Goal: Task Accomplishment & Management: Use online tool/utility

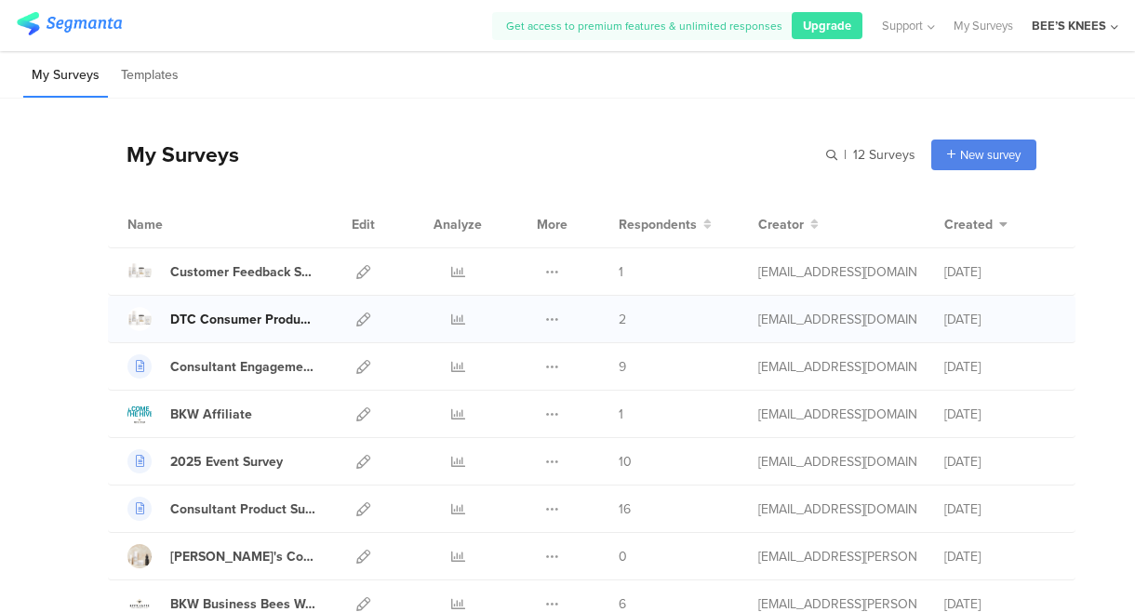
click at [247, 319] on div "DTC Consumer Product Quiz" at bounding box center [242, 320] width 145 height 20
click at [366, 319] on icon at bounding box center [363, 320] width 14 height 14
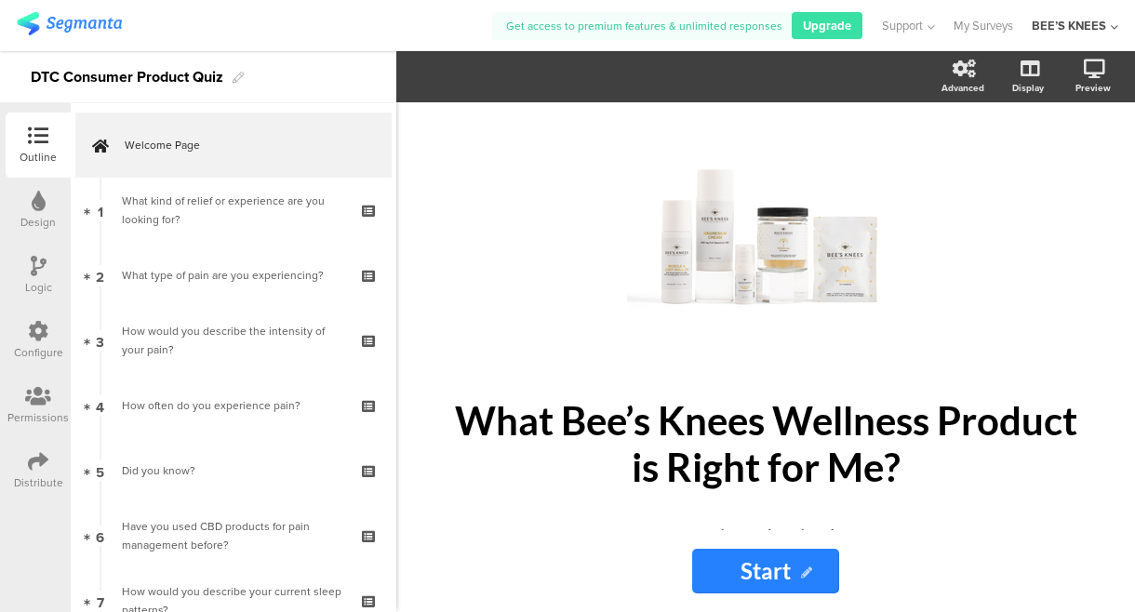
click at [41, 202] on icon at bounding box center [39, 201] width 14 height 20
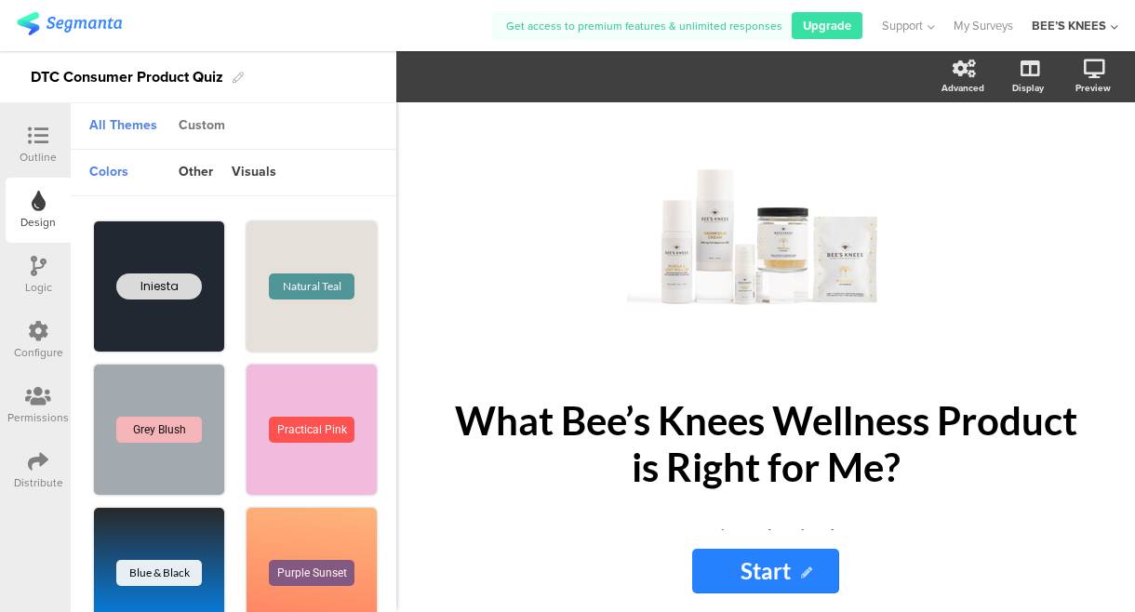
click at [209, 126] on div "Custom" at bounding box center [201, 127] width 65 height 32
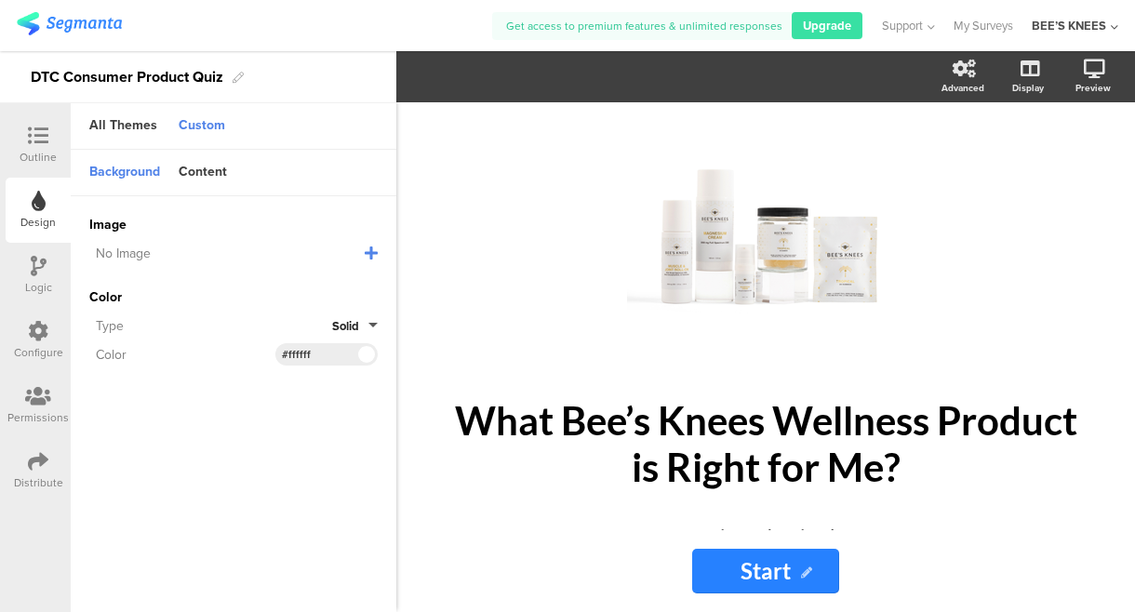
click at [786, 573] on input "Start" at bounding box center [765, 571] width 147 height 45
click at [204, 129] on div "Custom" at bounding box center [201, 127] width 65 height 32
click at [133, 171] on div "Background" at bounding box center [124, 173] width 89 height 32
click at [207, 171] on div "Content" at bounding box center [202, 173] width 67 height 32
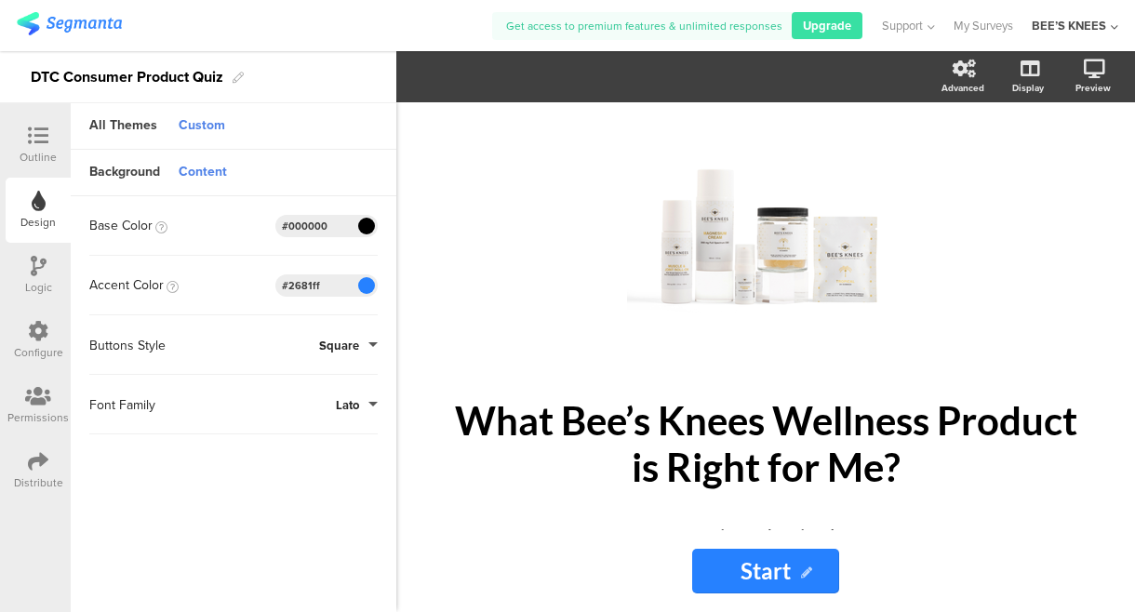
drag, startPoint x: 328, startPoint y: 284, endPoint x: 245, endPoint y: 278, distance: 83.9
click at [245, 278] on div "Accent Color #2681FF Clear OK #2681ff" at bounding box center [233, 285] width 288 height 22
paste input "#1b9aaa"
type input "#1b9aaa"
click at [783, 573] on input "Start" at bounding box center [765, 571] width 147 height 45
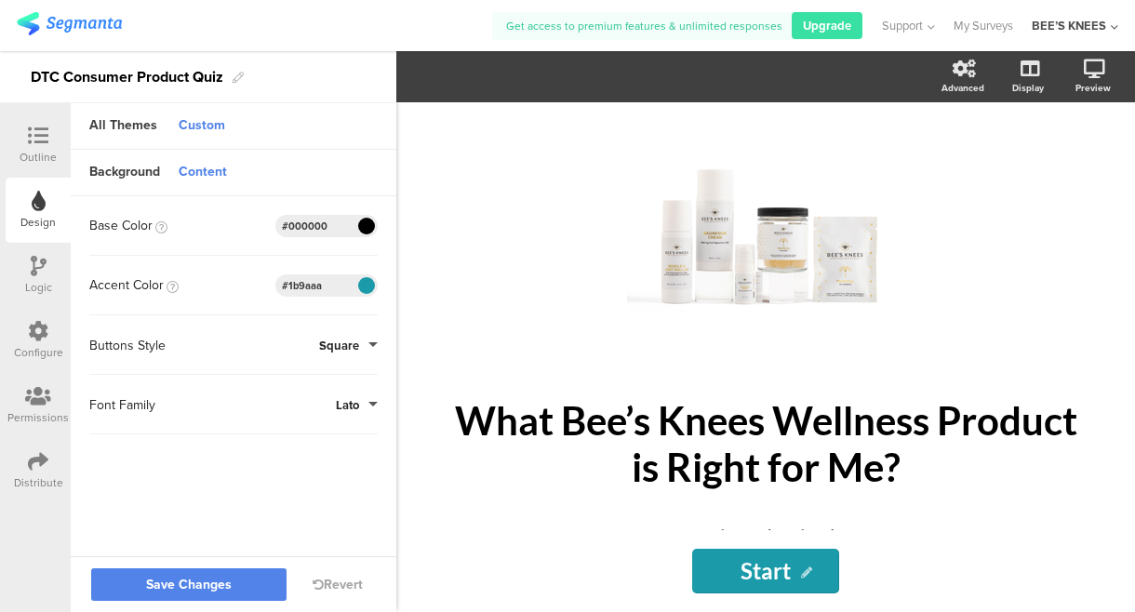
click at [793, 573] on input "Start" at bounding box center [765, 571] width 147 height 45
type input "S"
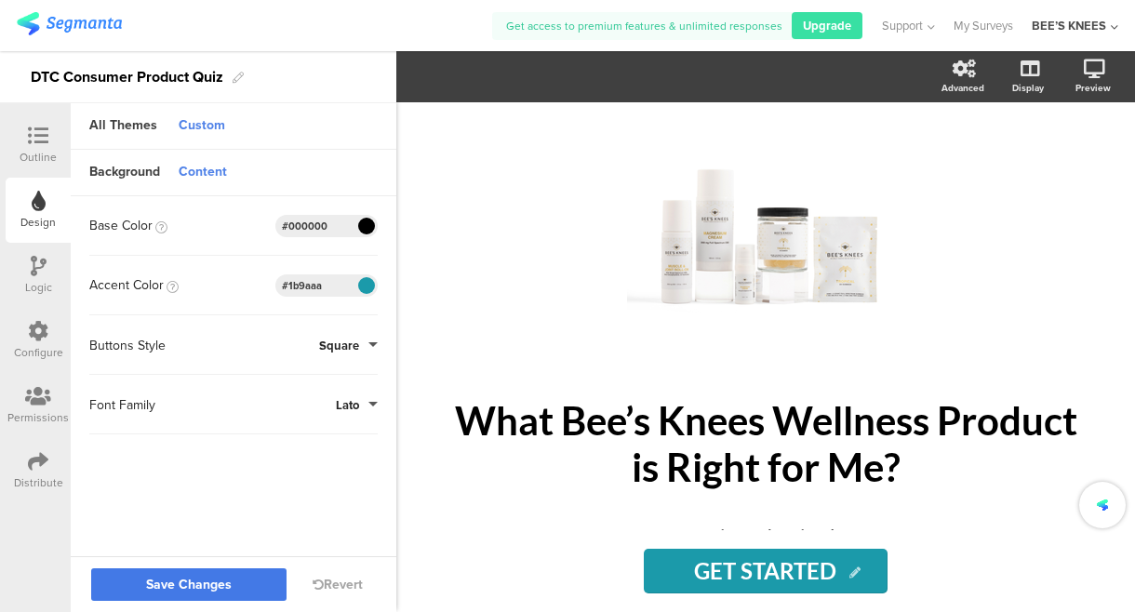
type input "GET STARTED"
click at [191, 585] on span "Save Changes" at bounding box center [189, 585] width 86 height 0
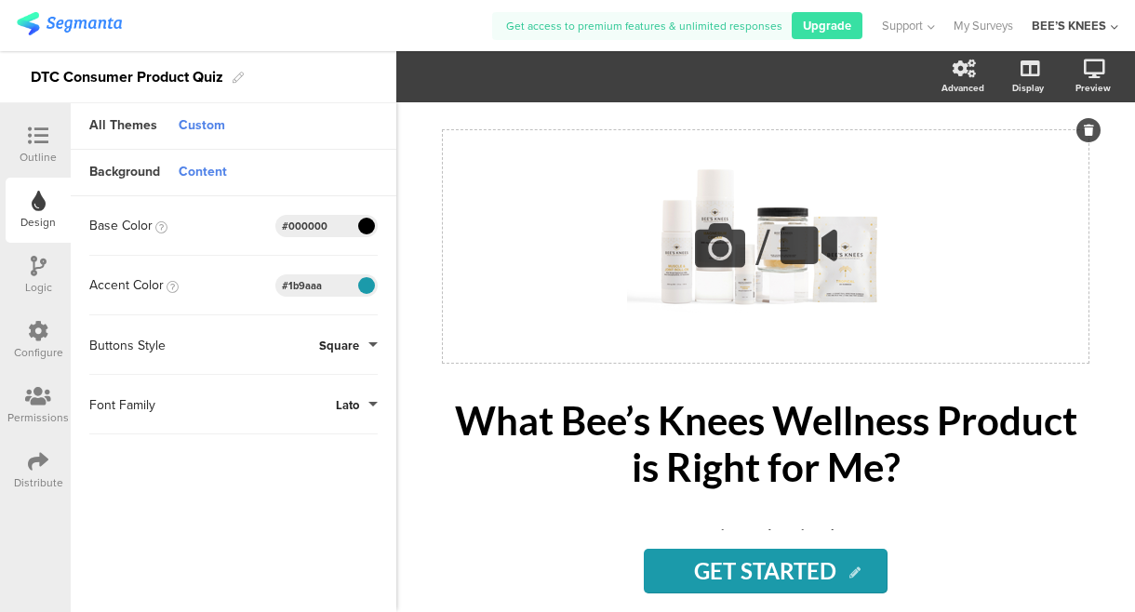
click at [718, 247] on icon at bounding box center [719, 245] width 63 height 63
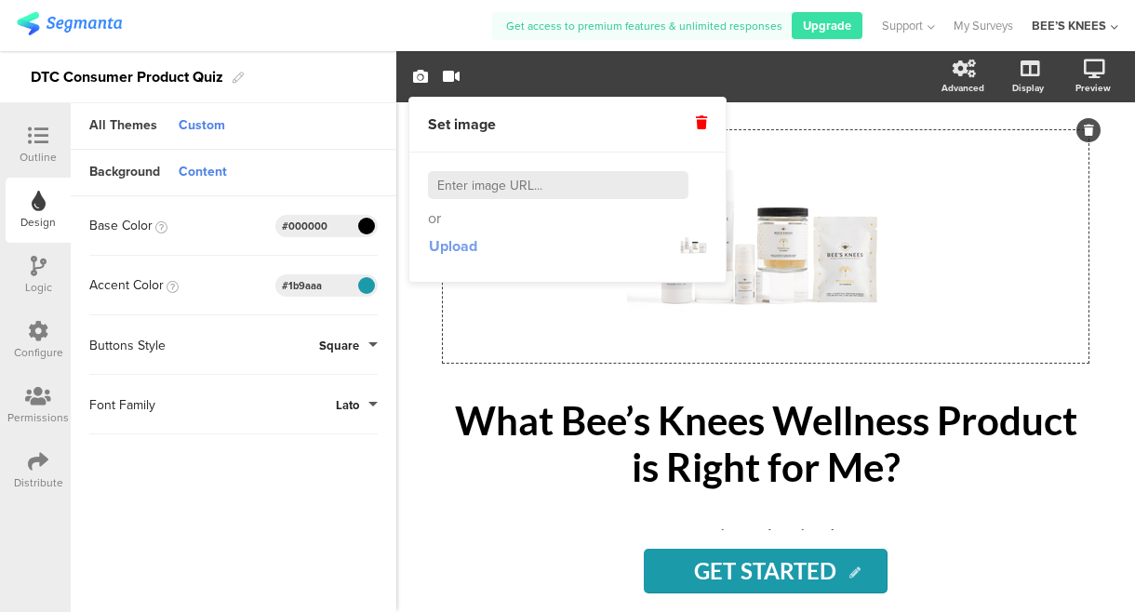
click at [461, 250] on span "Upload" at bounding box center [453, 245] width 48 height 21
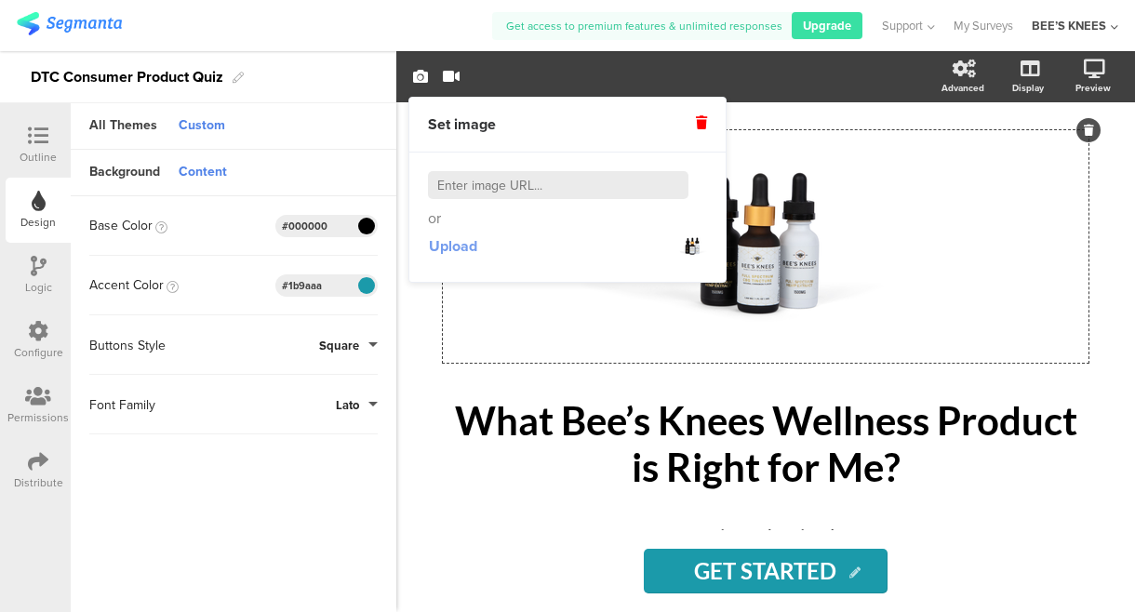
click at [460, 247] on span "Upload" at bounding box center [453, 245] width 48 height 21
click at [967, 509] on div "/ What Bee’s Knees Wellness Product is Right for Me? What Bee’s Knees Wellness …" at bounding box center [766, 354] width 646 height 449
